Goal: Task Accomplishment & Management: Use online tool/utility

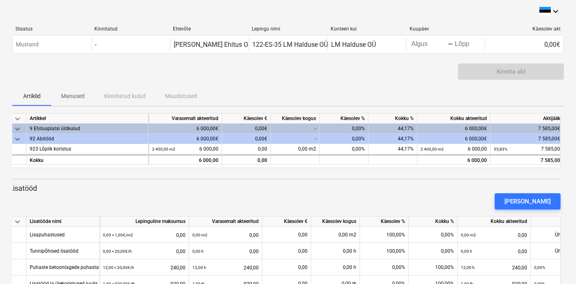
scroll to position [0, 87]
click at [300, 129] on div "-" at bounding box center [296, 129] width 49 height 10
click at [310, 129] on div "-" at bounding box center [296, 129] width 49 height 10
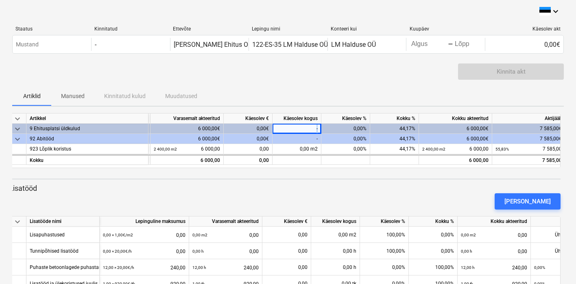
click at [310, 129] on div "-" at bounding box center [296, 129] width 49 height 10
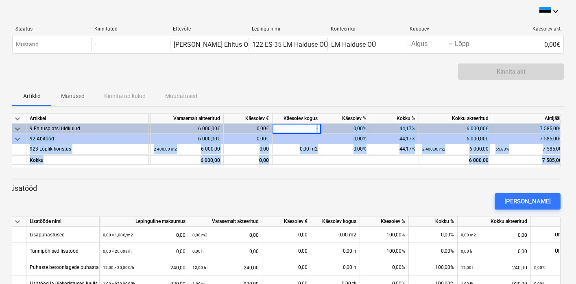
click at [310, 129] on div "-" at bounding box center [296, 129] width 49 height 10
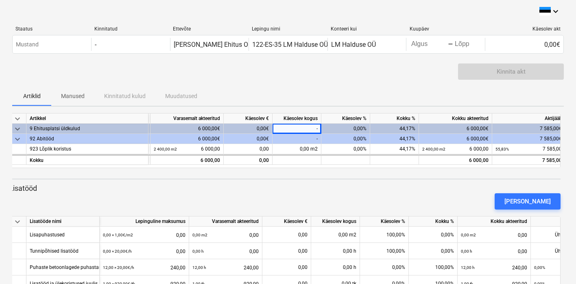
click at [320, 143] on div "-" at bounding box center [296, 139] width 49 height 10
click at [351, 185] on p "Lisatööd" at bounding box center [284, 188] width 551 height 10
click at [311, 126] on div "-" at bounding box center [296, 129] width 49 height 10
click at [358, 128] on div "0,00%" at bounding box center [345, 129] width 49 height 10
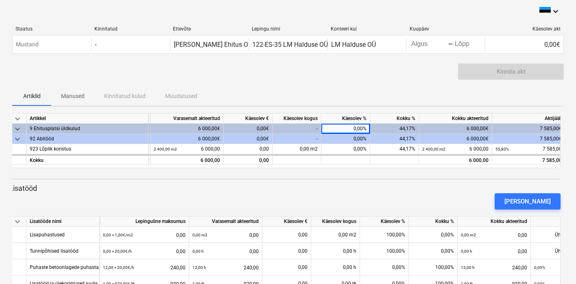
click at [358, 139] on div "0,00%" at bounding box center [345, 139] width 49 height 10
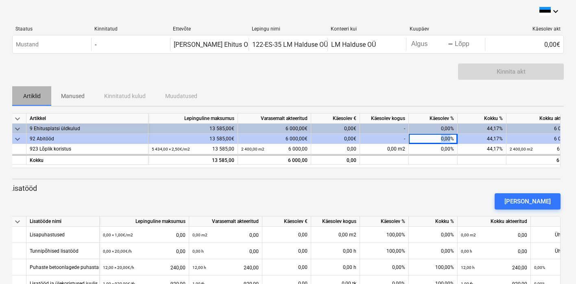
click at [31, 95] on p "Artiklid" at bounding box center [32, 96] width 20 height 9
click at [61, 98] on p "Manused" at bounding box center [73, 96] width 24 height 9
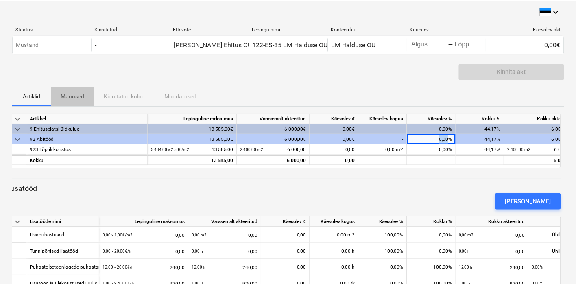
scroll to position [0, 1]
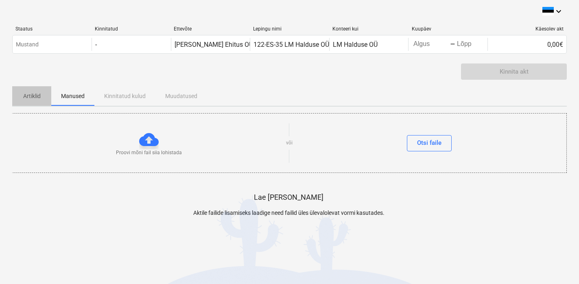
click at [31, 95] on p "Artiklid" at bounding box center [32, 96] width 20 height 9
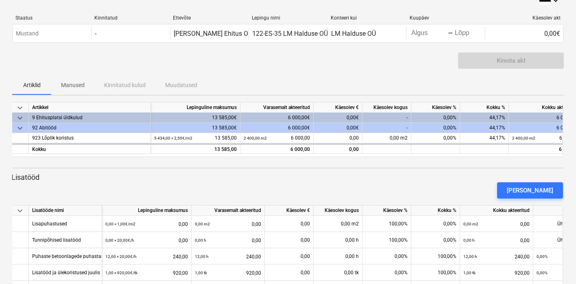
scroll to position [12, 0]
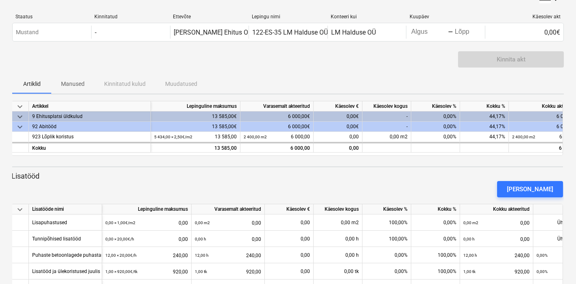
click at [303, 114] on div "6 000,00€" at bounding box center [276, 116] width 73 height 10
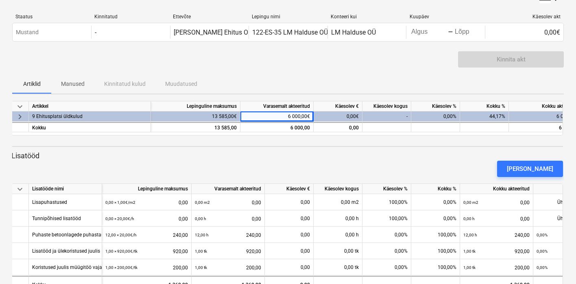
click at [303, 114] on div "6 000,00€" at bounding box center [276, 116] width 73 height 10
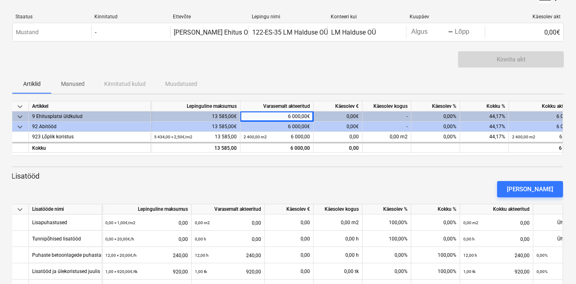
click at [303, 115] on div "6 000,00€" at bounding box center [276, 116] width 73 height 10
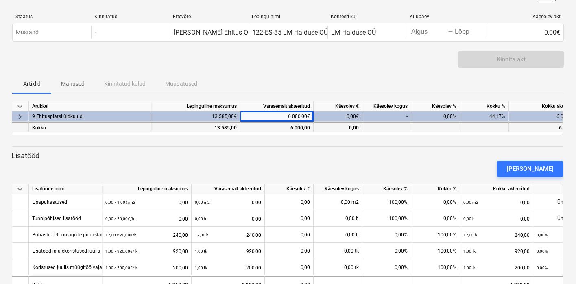
click at [303, 126] on div "6 000,00" at bounding box center [277, 128] width 66 height 10
click at [303, 115] on div "6 000,00€" at bounding box center [276, 116] width 73 height 10
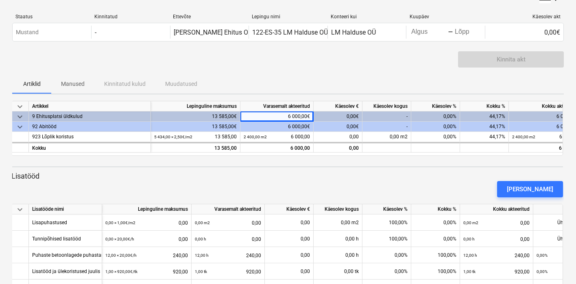
click at [351, 116] on div "0,00€" at bounding box center [338, 116] width 49 height 10
click at [358, 115] on div "0,00€" at bounding box center [338, 116] width 49 height 10
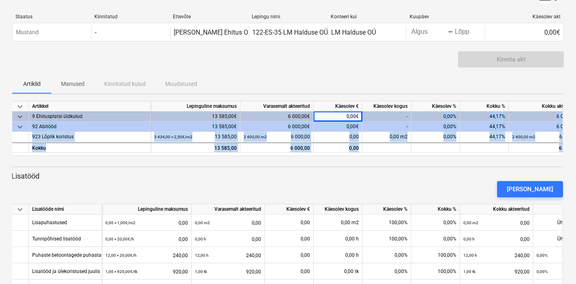
click at [358, 115] on div "0,00€" at bounding box center [338, 116] width 49 height 10
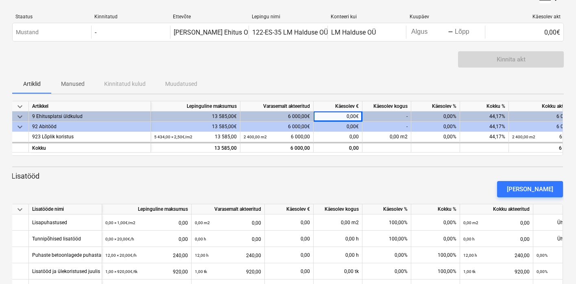
click at [384, 117] on div "-" at bounding box center [386, 116] width 49 height 10
click at [441, 114] on div "0,00%" at bounding box center [435, 116] width 49 height 10
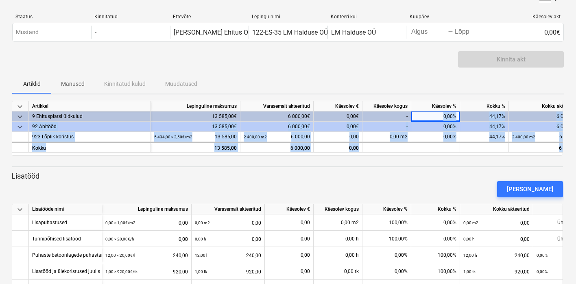
click at [441, 114] on div "0,00%" at bounding box center [435, 116] width 49 height 10
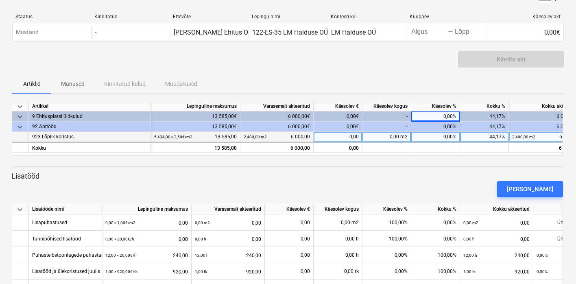
click at [445, 135] on div "0,00%" at bounding box center [435, 137] width 49 height 10
click at [358, 135] on div "0,00" at bounding box center [338, 137] width 49 height 10
type input "2000"
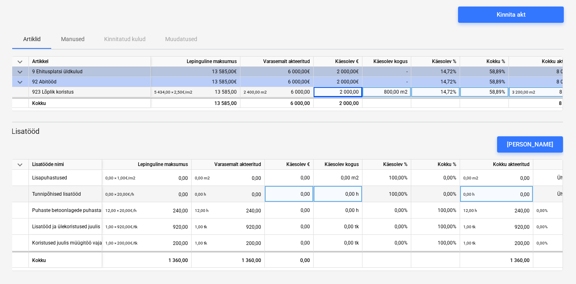
scroll to position [57, 0]
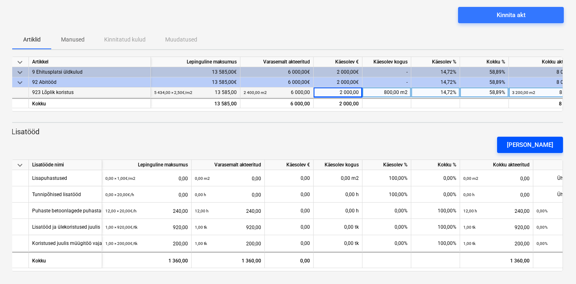
click at [544, 143] on div "[PERSON_NAME]" at bounding box center [530, 144] width 46 height 11
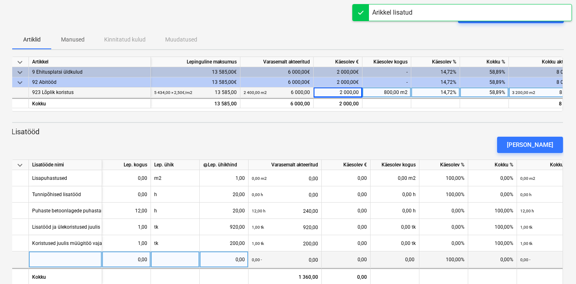
click at [41, 258] on div at bounding box center [65, 259] width 73 height 16
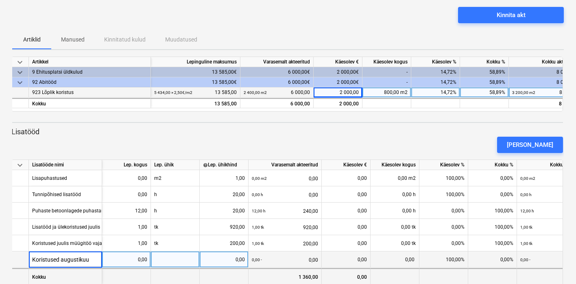
type input "Koristused augustikuus"
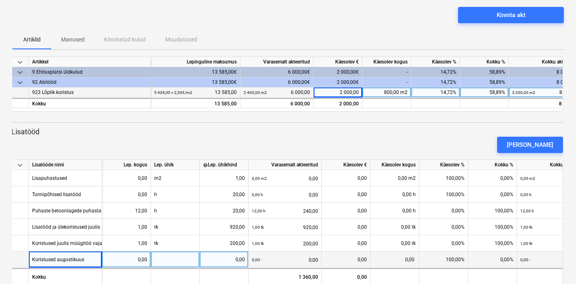
click at [140, 255] on div "0,00" at bounding box center [126, 259] width 42 height 16
click at [140, 255] on input at bounding box center [126, 259] width 48 height 16
type input "1"
click at [169, 257] on div at bounding box center [175, 259] width 49 height 16
type input "tk"
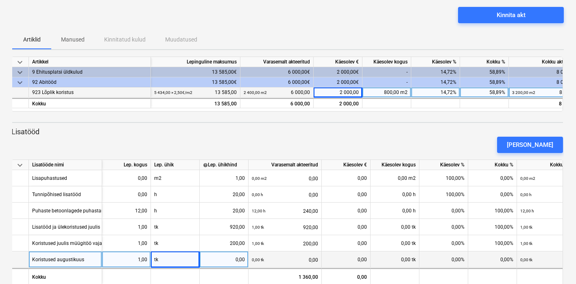
click at [238, 259] on div "0,00" at bounding box center [224, 259] width 42 height 16
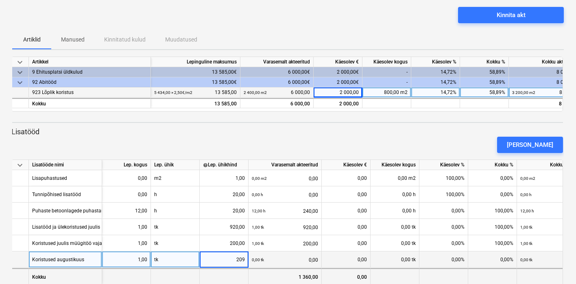
type input "2090"
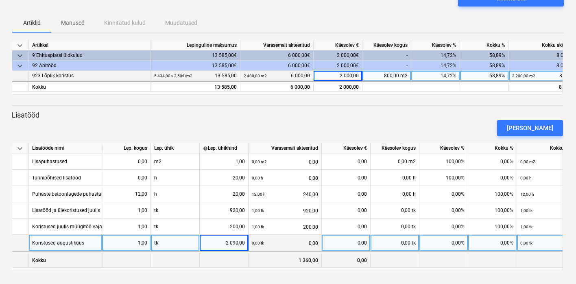
scroll to position [73, 0]
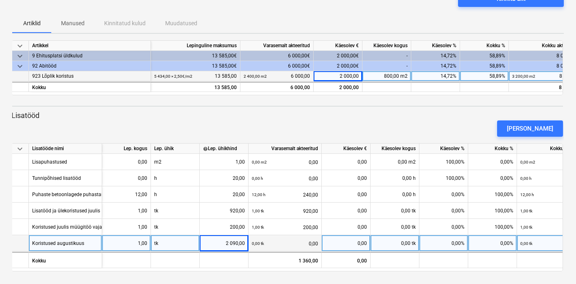
click at [355, 244] on div "0,00" at bounding box center [346, 243] width 42 height 16
type input "2090"
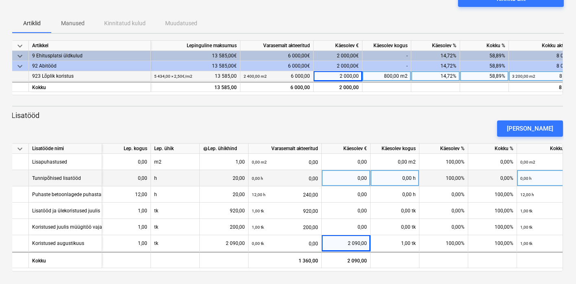
scroll to position [0, 0]
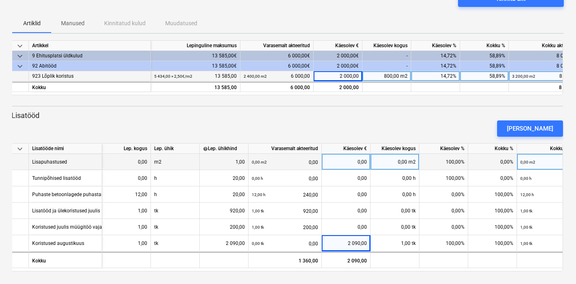
click at [337, 161] on div "0,00" at bounding box center [346, 162] width 42 height 16
click at [342, 107] on div "keyboard_arrow_down Artikkel Lepinguline [PERSON_NAME] akteeritud Käesolev € Kä…" at bounding box center [287, 155] width 551 height 231
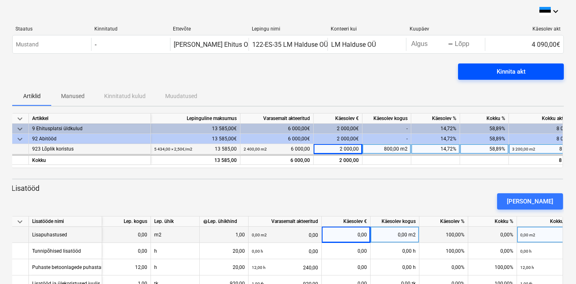
click at [523, 70] on div "Kinnita akt" at bounding box center [510, 71] width 29 height 11
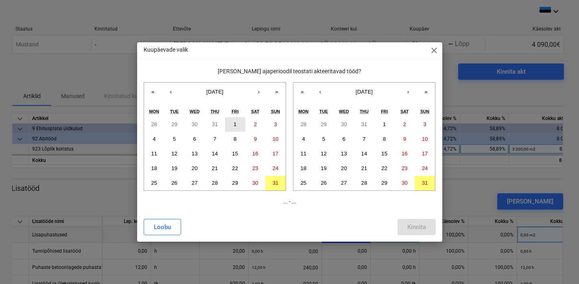
click at [225, 125] on button "1" at bounding box center [235, 124] width 20 height 15
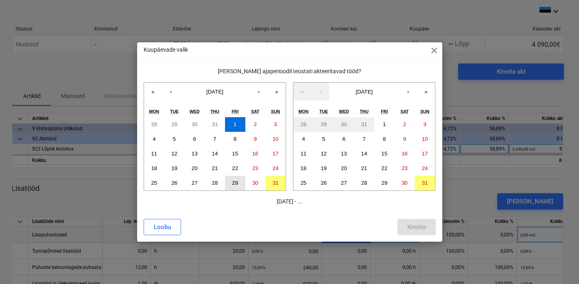
click at [238, 181] on button "29" at bounding box center [235, 183] width 20 height 15
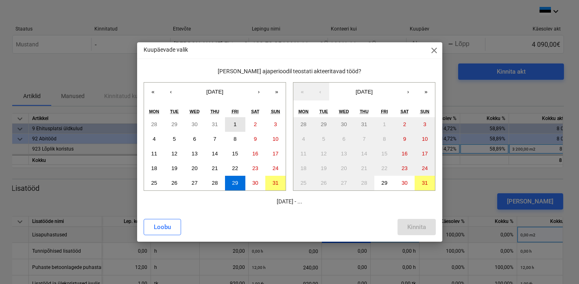
click at [236, 123] on button "1" at bounding box center [235, 124] width 20 height 15
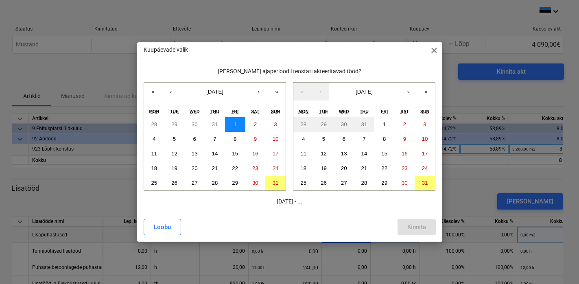
click at [236, 123] on button "1" at bounding box center [235, 124] width 20 height 15
click at [384, 181] on abbr "29" at bounding box center [384, 183] width 6 height 6
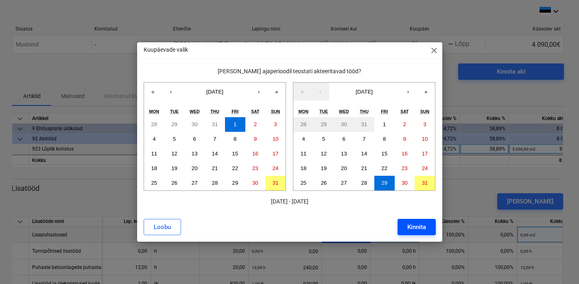
click at [416, 227] on div "Kinnita" at bounding box center [416, 227] width 19 height 11
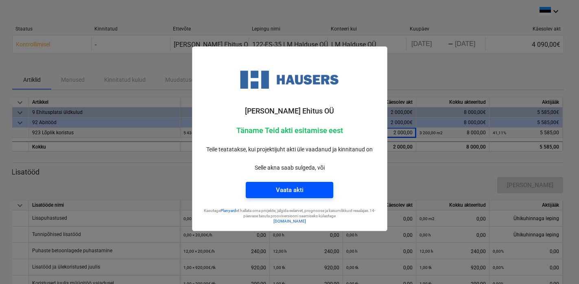
click at [315, 192] on span "Vaata akti" at bounding box center [289, 190] width 68 height 11
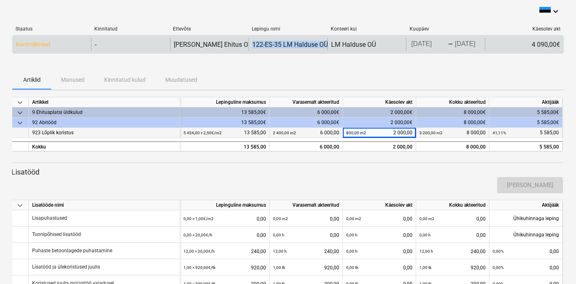
drag, startPoint x: 250, startPoint y: 44, endPoint x: 327, endPoint y: 44, distance: 77.3
click at [327, 44] on div "Kontrollimisel - Hausers Ehitus OÜ 122-ES-35 LM Halduse OÜ LM Halduse OÜ [DATE]…" at bounding box center [288, 44] width 551 height 13
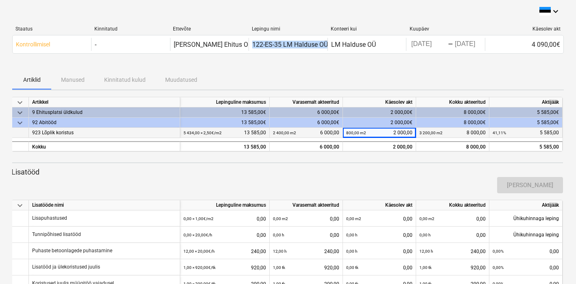
copy div "122-ES-35 LM Halduse OÜ"
